Goal: Navigation & Orientation: Find specific page/section

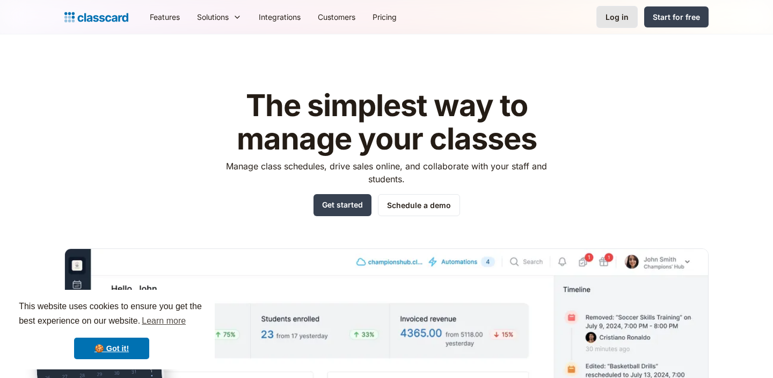
click at [627, 20] on div "Log in" at bounding box center [617, 16] width 23 height 11
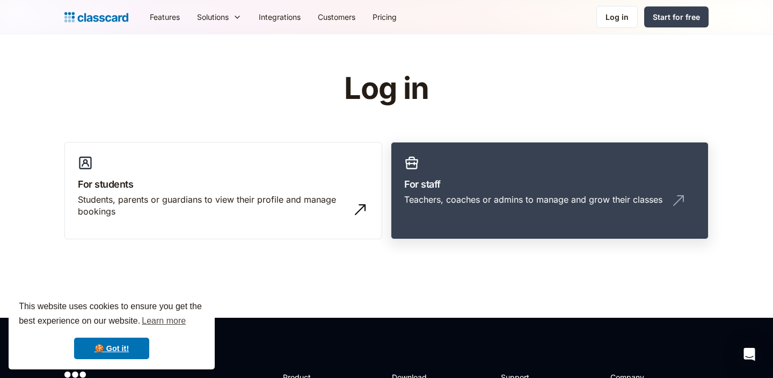
click at [504, 161] on link "For staff Teachers, coaches or admins to manage and grow their classes" at bounding box center [550, 191] width 318 height 98
